Goal: Task Accomplishment & Management: Use online tool/utility

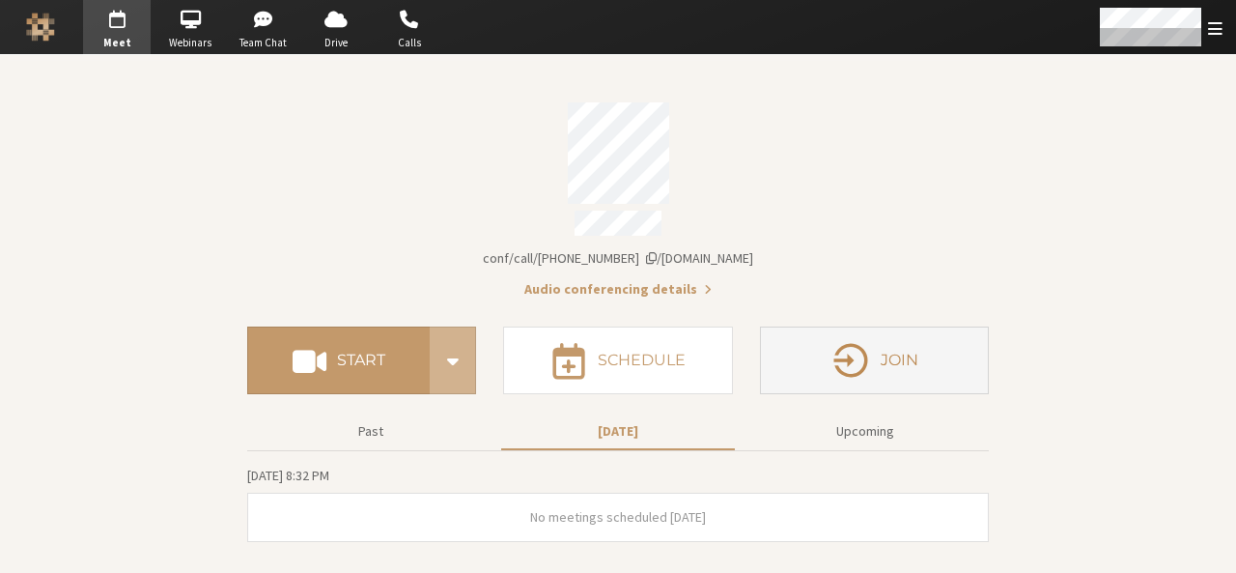
click at [832, 358] on icon "button" at bounding box center [851, 360] width 41 height 41
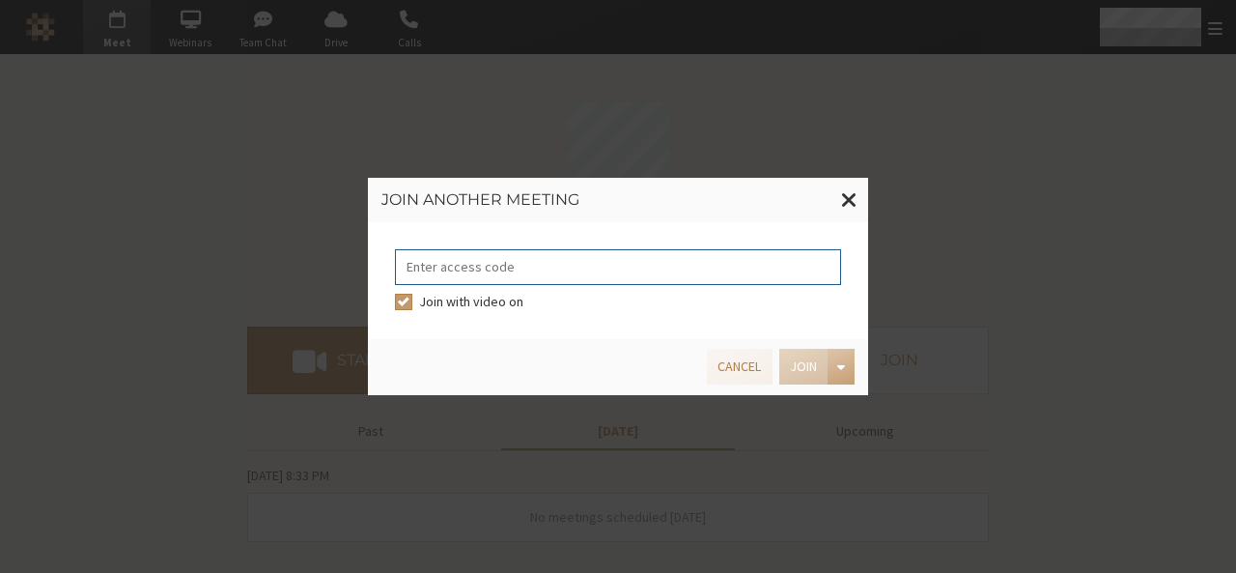
paste input "8492808"
type input "8492808"
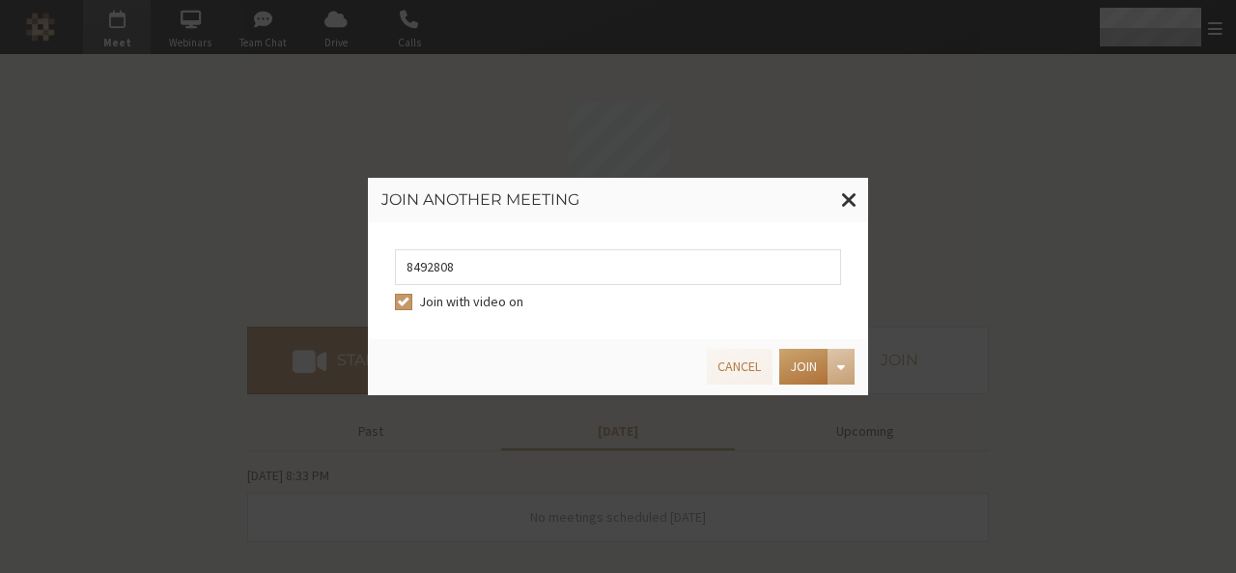
click at [802, 352] on button "Join" at bounding box center [803, 367] width 48 height 36
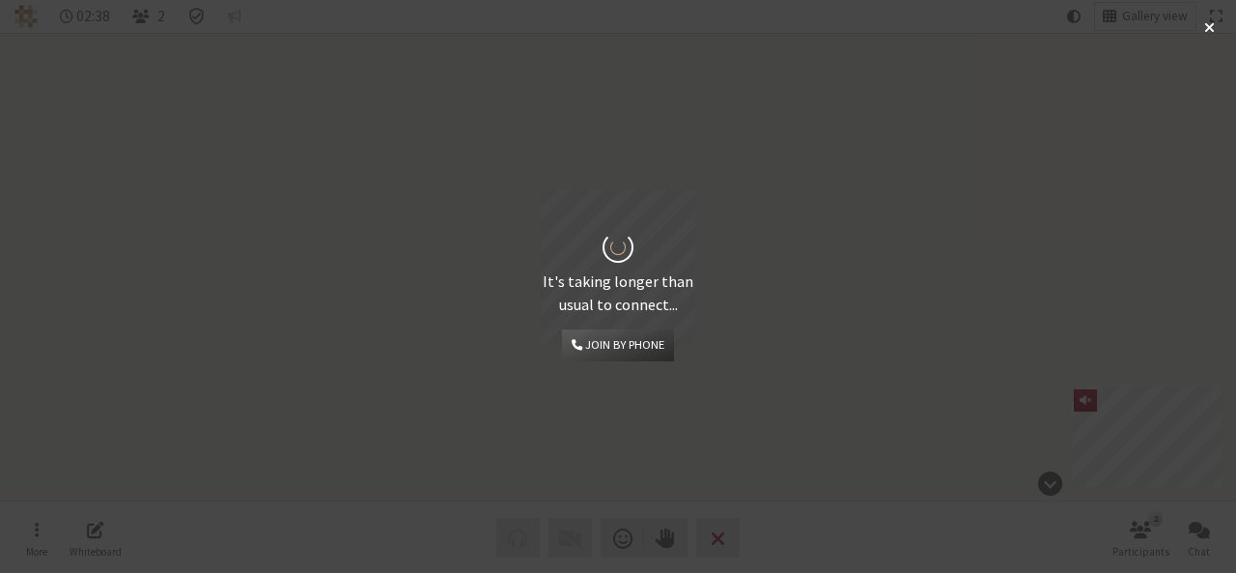
click at [853, 171] on div "It's taking longer than usual to connect... Join by phone" at bounding box center [618, 286] width 1236 height 573
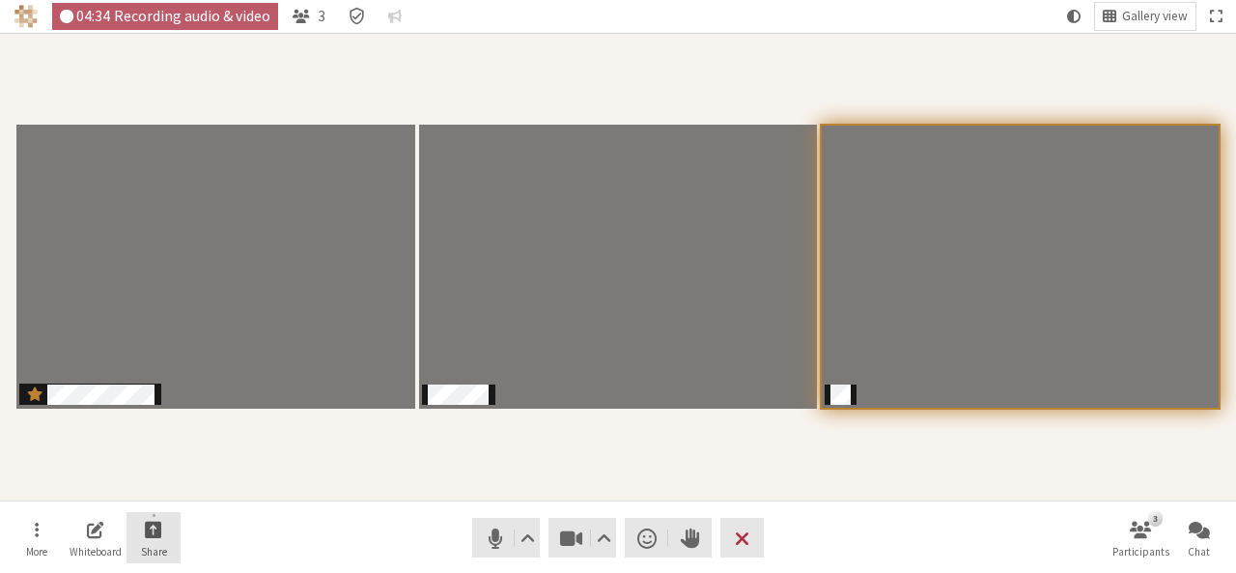
click at [167, 528] on button "Share" at bounding box center [154, 538] width 54 height 52
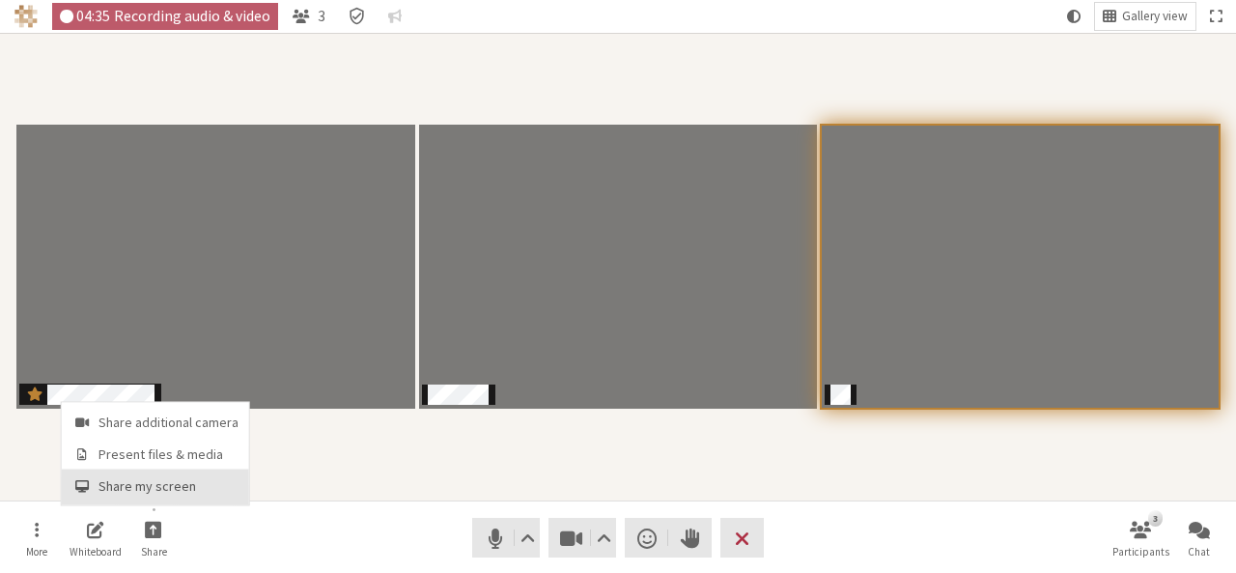
click at [165, 484] on span "Share my screen" at bounding box center [169, 486] width 140 height 14
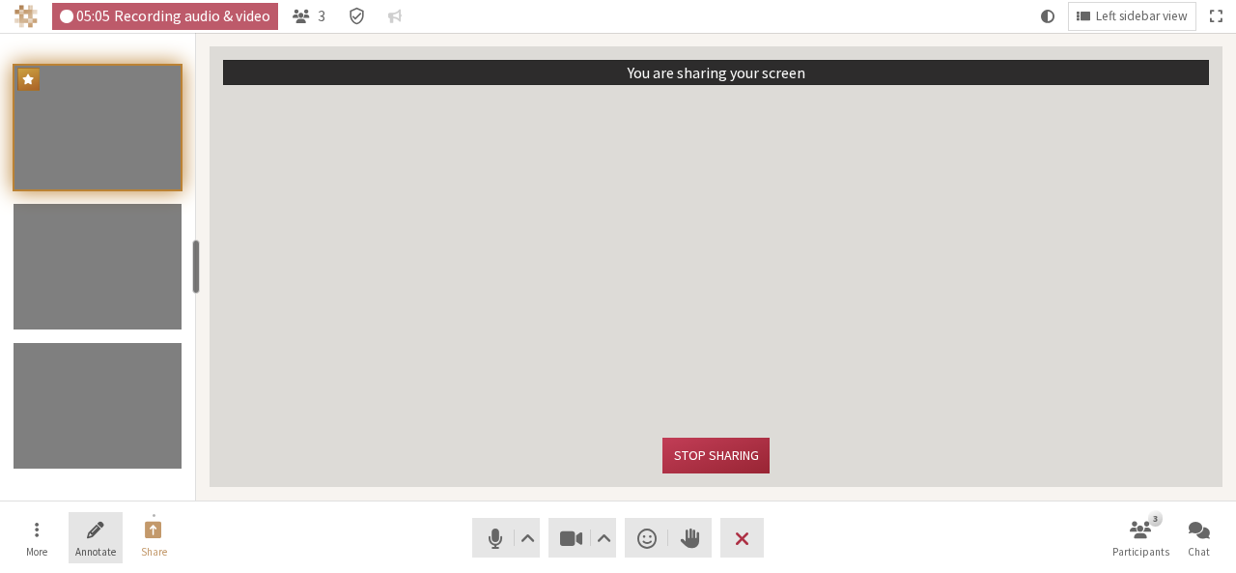
click at [90, 546] on span "Annotate" at bounding box center [95, 552] width 41 height 12
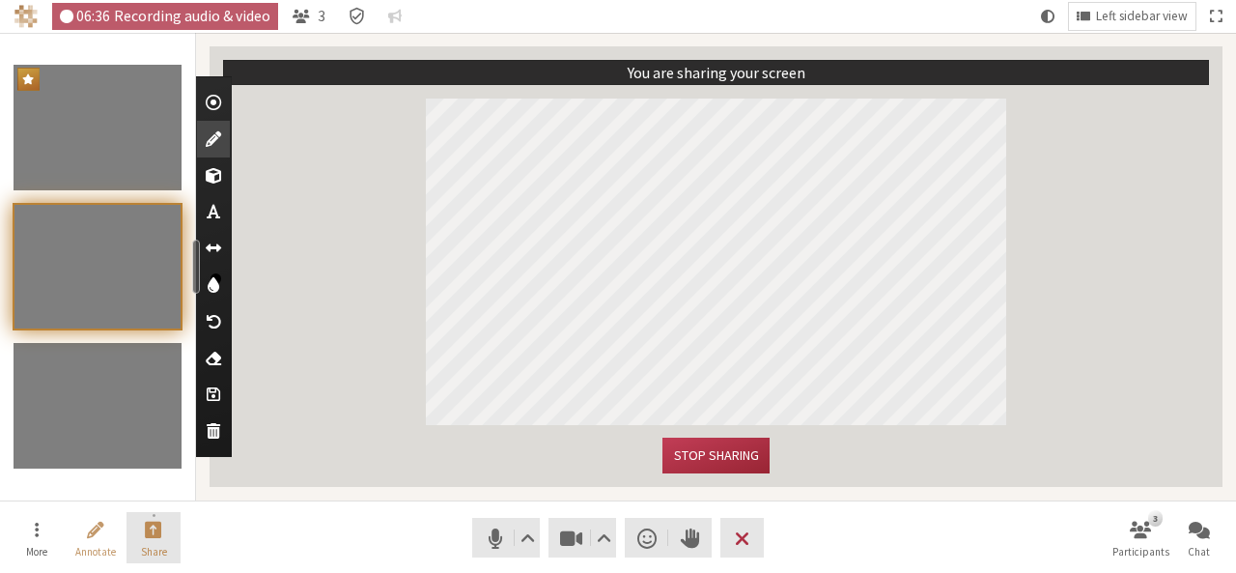
click at [151, 546] on span "Share" at bounding box center [154, 552] width 26 height 12
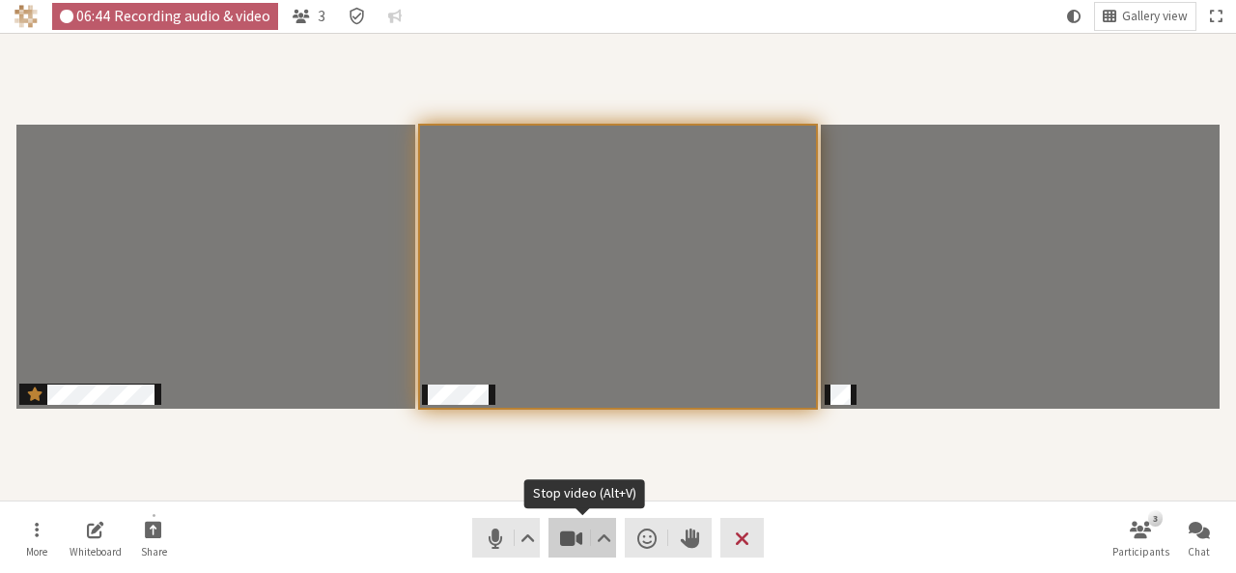
click at [560, 531] on span "Stop video (Alt+V)" at bounding box center [571, 537] width 27 height 27
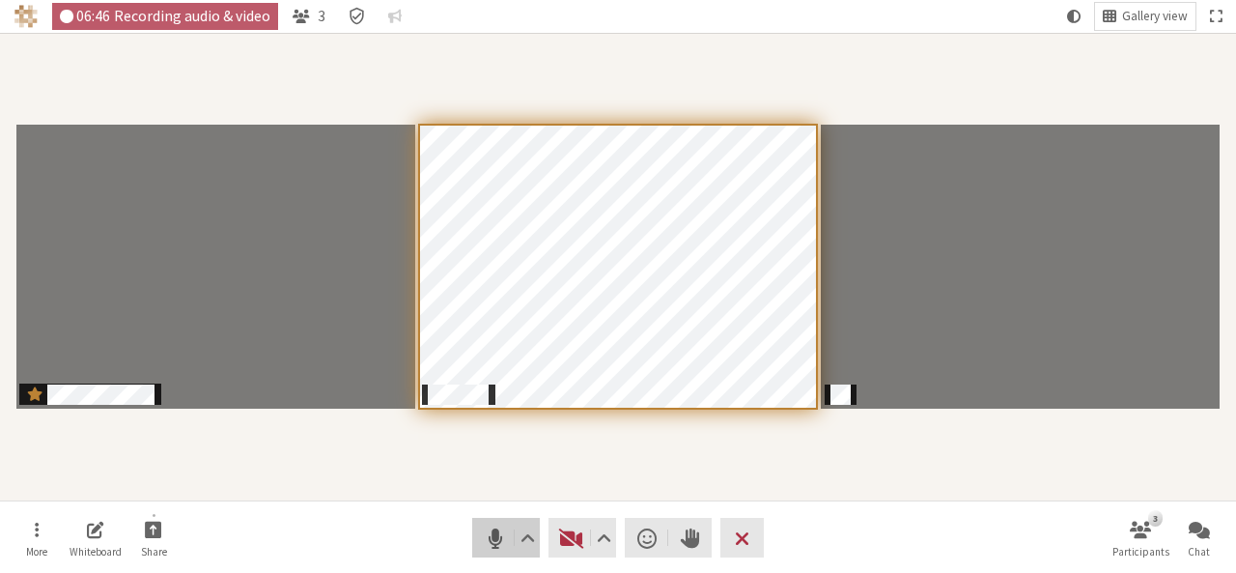
click at [490, 551] on button "Audio" at bounding box center [506, 538] width 68 height 40
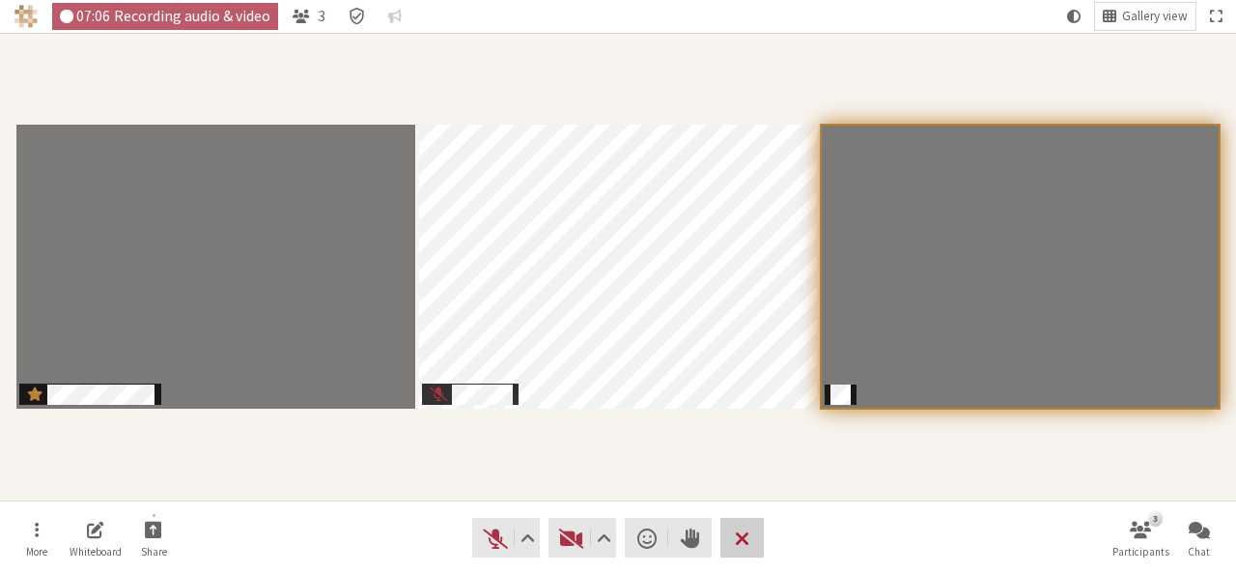
click at [747, 534] on span "Leave meeting" at bounding box center [742, 537] width 14 height 27
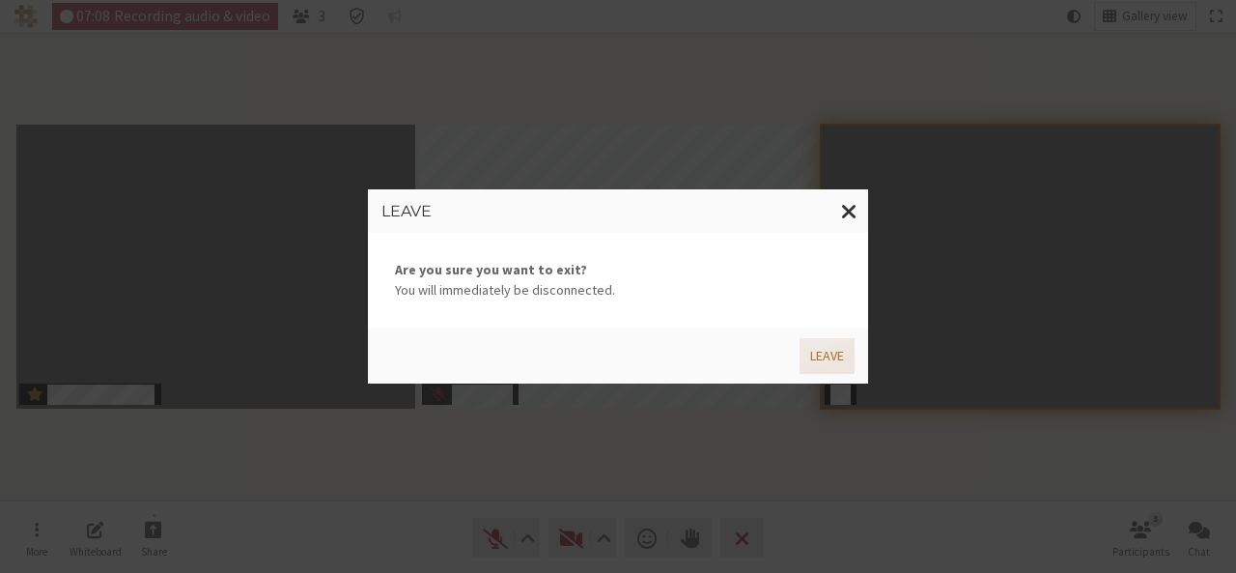
click at [811, 365] on button "Leave" at bounding box center [827, 356] width 55 height 36
